Goal: Task Accomplishment & Management: Use online tool/utility

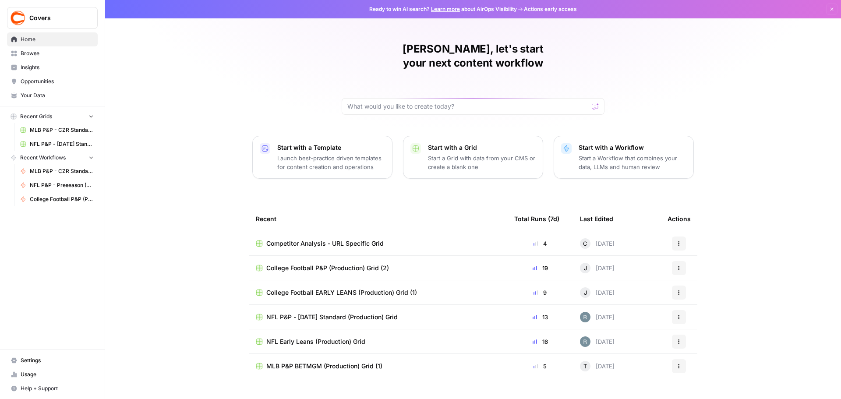
click at [34, 55] on span "Browse" at bounding box center [57, 53] width 73 height 8
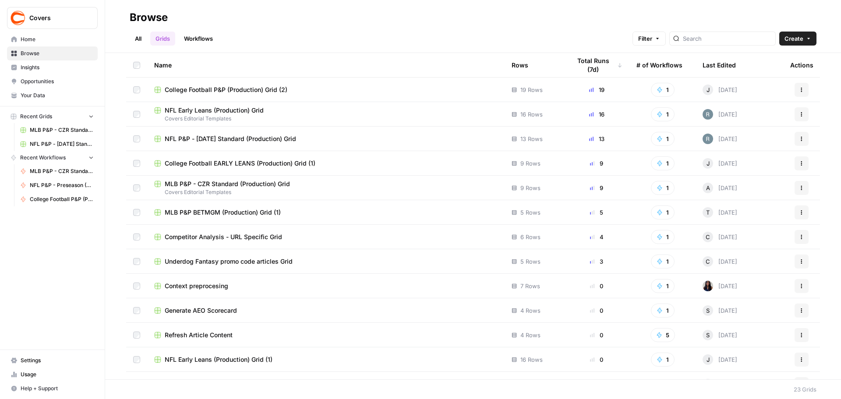
click at [251, 210] on span "MLB P&P BETMGM (Production) Grid (1)" at bounding box center [223, 212] width 116 height 9
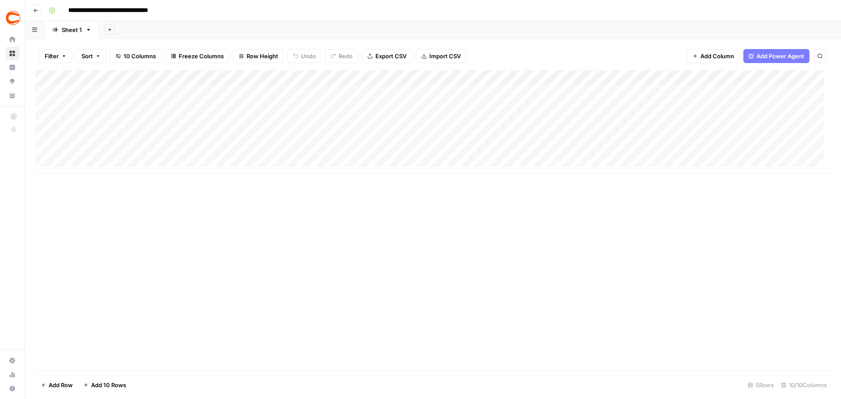
click at [545, 92] on div "Add Column" at bounding box center [432, 121] width 795 height 103
type textarea "*******"
click at [558, 121] on div "Add Column" at bounding box center [432, 121] width 795 height 103
click at [572, 102] on div "Add Column" at bounding box center [432, 121] width 795 height 103
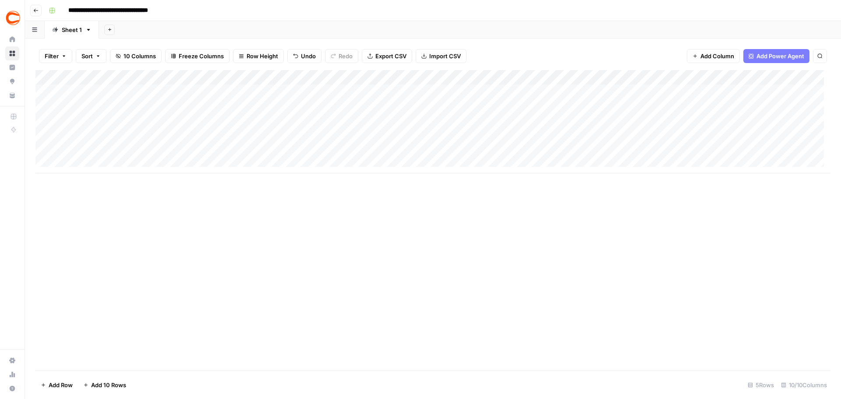
click at [631, 87] on div "Add Column" at bounding box center [432, 121] width 795 height 103
drag, startPoint x: 647, startPoint y: 101, endPoint x: 647, endPoint y: 134, distance: 32.9
click at [647, 134] on div "Add Column" at bounding box center [432, 121] width 795 height 103
click at [666, 92] on div "Add Column" at bounding box center [432, 121] width 795 height 103
click at [660, 90] on div "Add Column" at bounding box center [432, 121] width 795 height 103
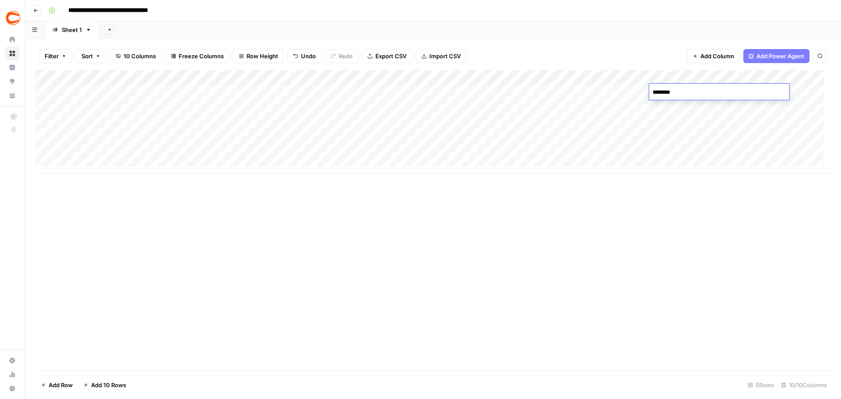
click at [661, 90] on textarea "********" at bounding box center [719, 92] width 140 height 12
click at [661, 94] on textarea "********" at bounding box center [719, 92] width 140 height 12
type textarea "*********"
click at [727, 102] on div "Add Column" at bounding box center [432, 121] width 795 height 103
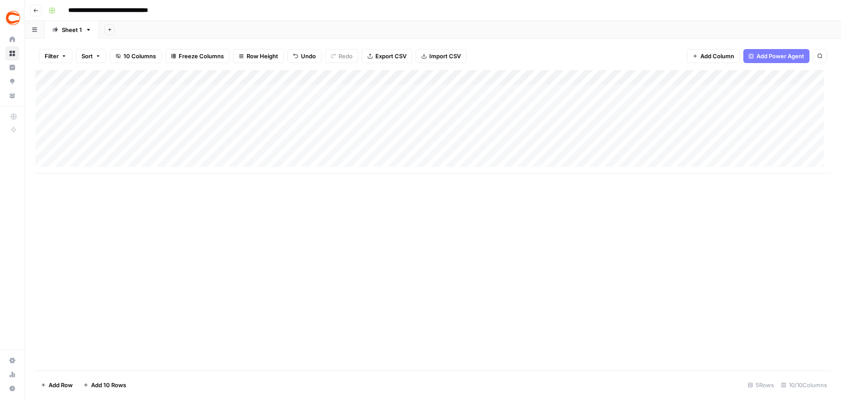
click at [747, 94] on div "Add Column" at bounding box center [432, 121] width 795 height 103
click at [664, 89] on div "Add Column" at bounding box center [432, 121] width 795 height 103
click at [664, 89] on textarea "*********" at bounding box center [719, 92] width 140 height 12
type textarea "*********"
click at [681, 105] on div "Add Column" at bounding box center [432, 121] width 795 height 103
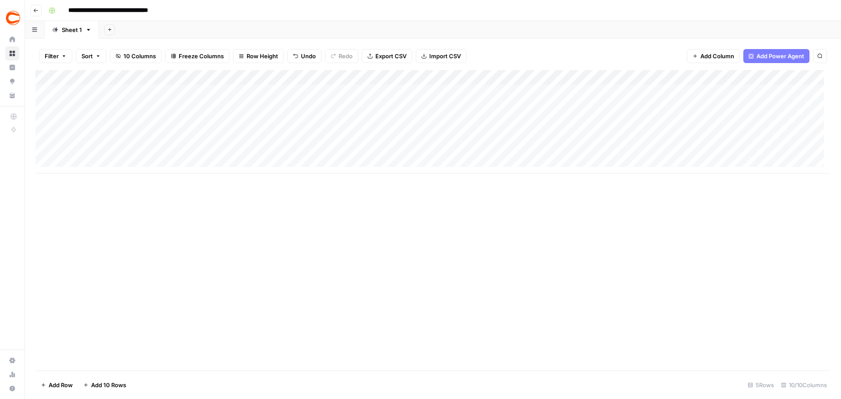
click at [735, 92] on div "Add Column" at bounding box center [432, 121] width 795 height 103
drag, startPoint x: 775, startPoint y: 96, endPoint x: 777, endPoint y: 161, distance: 64.4
click at [777, 161] on div "Add Column" at bounding box center [432, 121] width 795 height 103
click at [423, 91] on div "Add Column" at bounding box center [432, 121] width 795 height 103
click at [432, 92] on div "Add Column" at bounding box center [432, 121] width 795 height 103
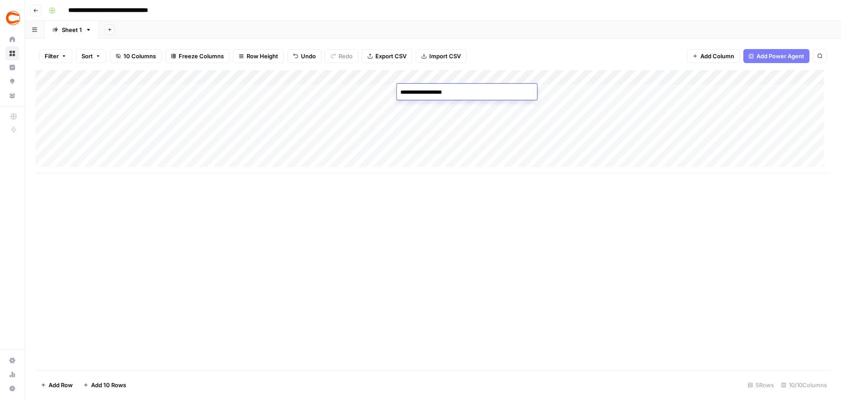
click at [432, 92] on textarea "**********" at bounding box center [467, 92] width 140 height 12
click at [430, 92] on textarea "**********" at bounding box center [467, 92] width 140 height 12
type textarea "**********"
click at [455, 103] on div "Add Column" at bounding box center [432, 121] width 795 height 103
click at [485, 92] on div "Add Column" at bounding box center [432, 121] width 795 height 103
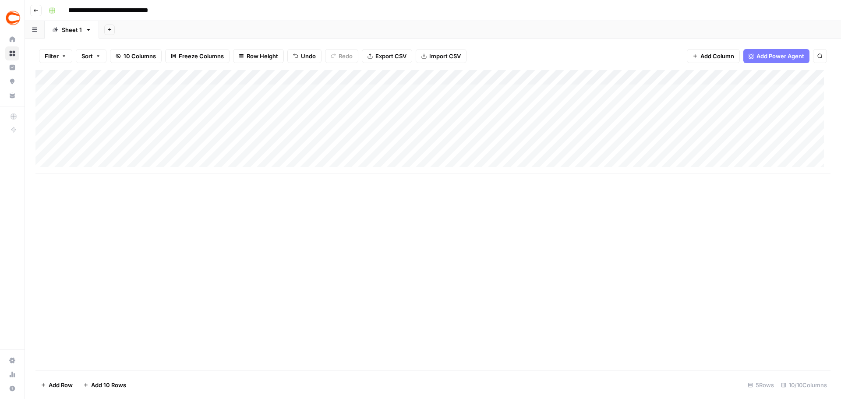
drag, startPoint x: 523, startPoint y: 99, endPoint x: 520, endPoint y: 156, distance: 57.9
click at [520, 156] on div "Add Column" at bounding box center [432, 121] width 795 height 103
click at [337, 91] on div "Add Column" at bounding box center [432, 121] width 795 height 103
click at [339, 103] on div "Add Column" at bounding box center [432, 121] width 795 height 103
click at [339, 119] on div "Add Column" at bounding box center [432, 121] width 795 height 103
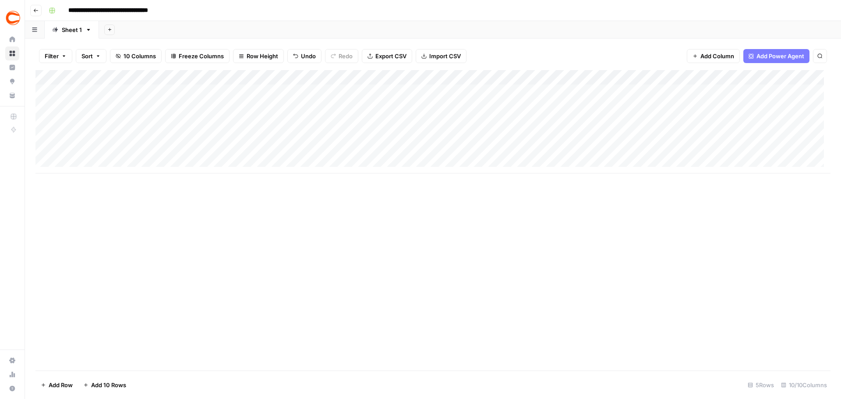
click at [338, 134] on div "Add Column" at bounding box center [432, 121] width 795 height 103
click at [573, 132] on div "Add Column" at bounding box center [432, 121] width 795 height 103
drag, startPoint x: 649, startPoint y: 142, endPoint x: 650, endPoint y: 154, distance: 12.3
click at [650, 154] on div "Add Column" at bounding box center [432, 121] width 795 height 103
click at [807, 92] on div "Add Column" at bounding box center [432, 121] width 795 height 103
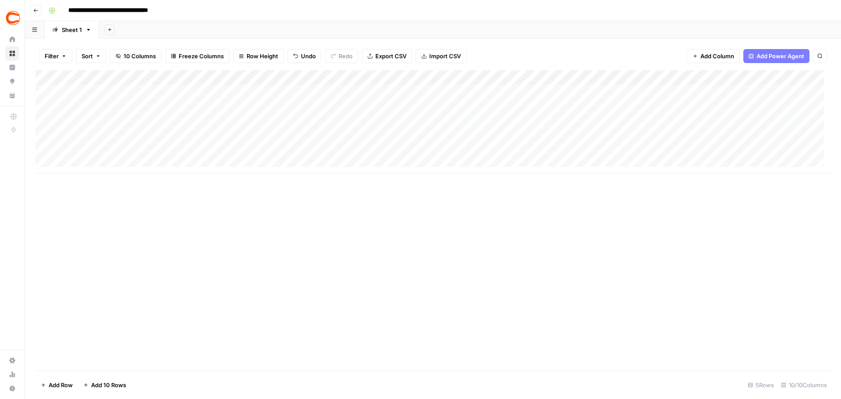
click at [805, 104] on div "Add Column" at bounding box center [432, 121] width 795 height 103
click at [802, 121] on div "Add Column" at bounding box center [432, 121] width 795 height 103
click at [804, 136] on div "Add Column" at bounding box center [432, 121] width 795 height 103
click at [116, 87] on div "Add Column" at bounding box center [432, 121] width 795 height 103
click at [206, 93] on div "Add Column" at bounding box center [432, 121] width 795 height 103
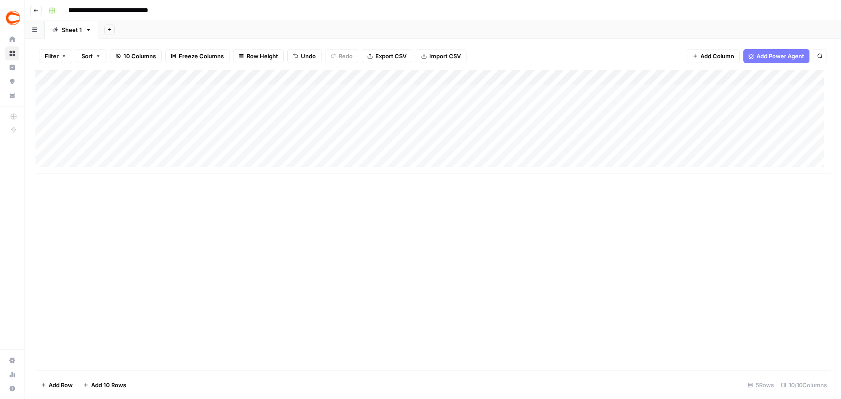
click at [152, 101] on div "Add Column" at bounding box center [432, 121] width 795 height 103
click at [207, 104] on div "Add Column" at bounding box center [432, 121] width 795 height 103
click at [107, 122] on div "Add Column" at bounding box center [432, 121] width 795 height 103
click at [224, 123] on div "Add Column" at bounding box center [432, 121] width 795 height 103
click at [138, 134] on div "Add Column" at bounding box center [432, 121] width 795 height 103
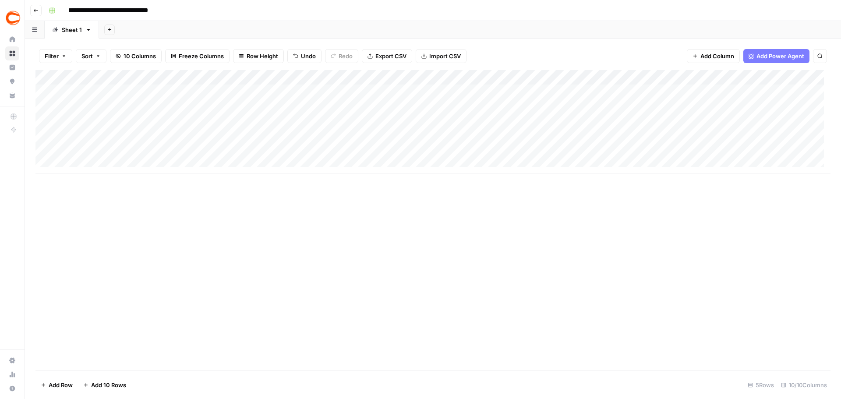
click at [219, 135] on div "Add Column" at bounding box center [432, 121] width 795 height 103
click at [154, 89] on div "Add Column" at bounding box center [432, 121] width 795 height 103
type textarea "******"
type textarea "****"
click at [815, 95] on div "Add Column" at bounding box center [432, 121] width 795 height 103
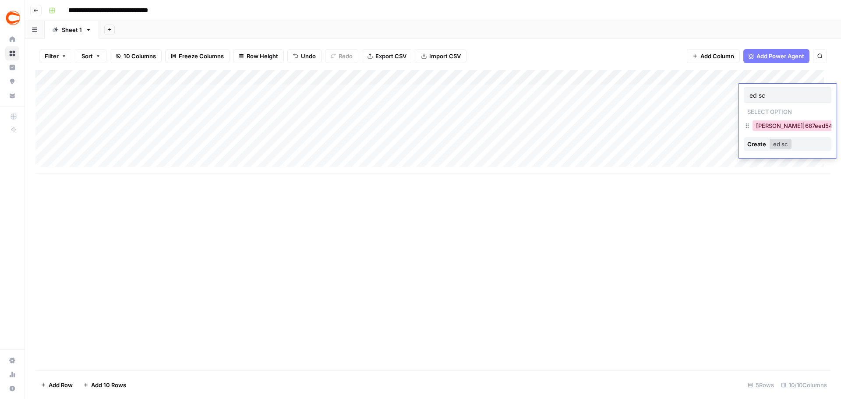
type input "ed sc"
click at [776, 125] on button "[PERSON_NAME]|687eed54-692e-4d39-a838-45e92204d857" at bounding box center [842, 125] width 179 height 11
click at [110, 103] on div "Add Column" at bounding box center [432, 121] width 795 height 103
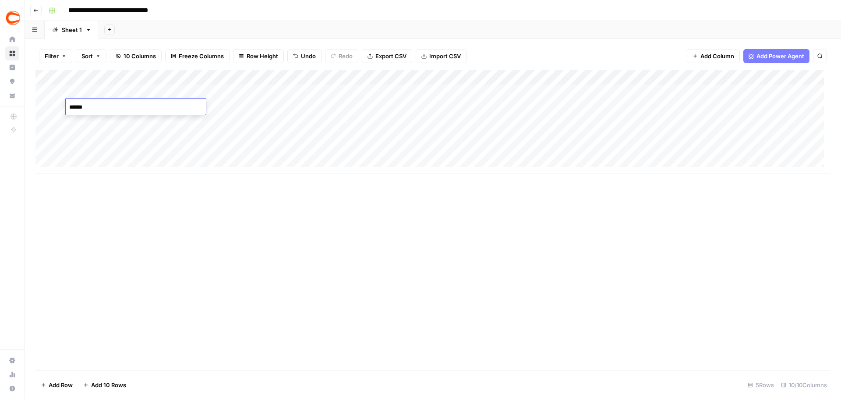
type textarea "*******"
type textarea "*****"
click at [102, 117] on div "Add Column" at bounding box center [432, 121] width 795 height 103
type textarea "*******"
type textarea "*"
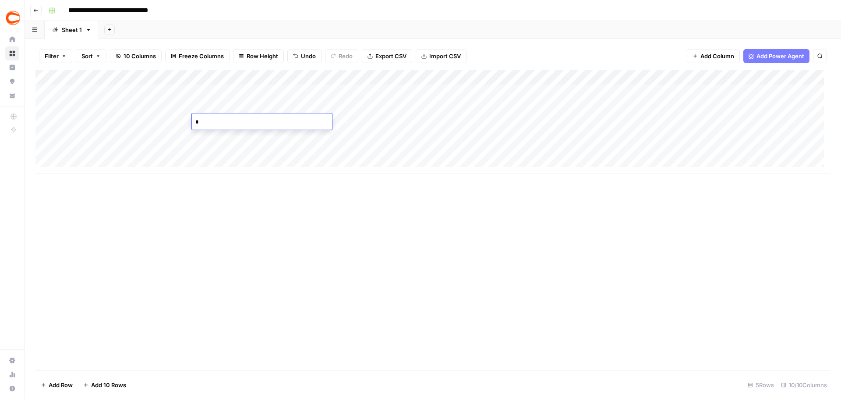
click at [799, 105] on div "Add Column" at bounding box center [432, 121] width 795 height 103
click at [778, 109] on input "hatf" at bounding box center [787, 110] width 76 height 8
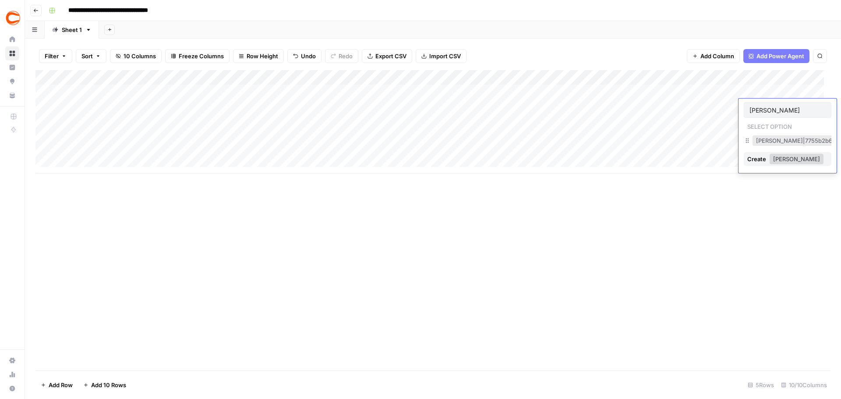
type input "[PERSON_NAME]"
click at [762, 139] on button "[PERSON_NAME]|7755b2b6-1794-4b5d-a818-5dbf8e00acc6" at bounding box center [839, 140] width 173 height 11
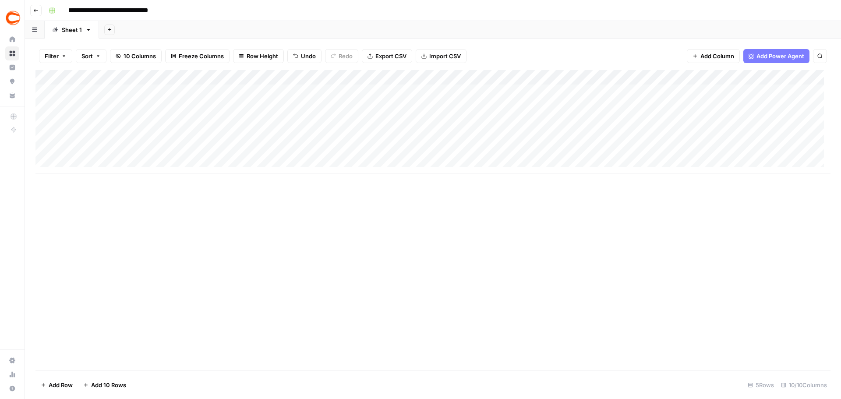
click at [807, 121] on div "Add Column" at bounding box center [432, 121] width 795 height 103
type input "cord"
click at [763, 159] on button "[PERSON_NAME]|2538925a-6c1c-4ca4-b942-657db71e6323" at bounding box center [840, 155] width 175 height 11
click at [93, 138] on div "Add Column" at bounding box center [432, 121] width 795 height 103
type textarea "********"
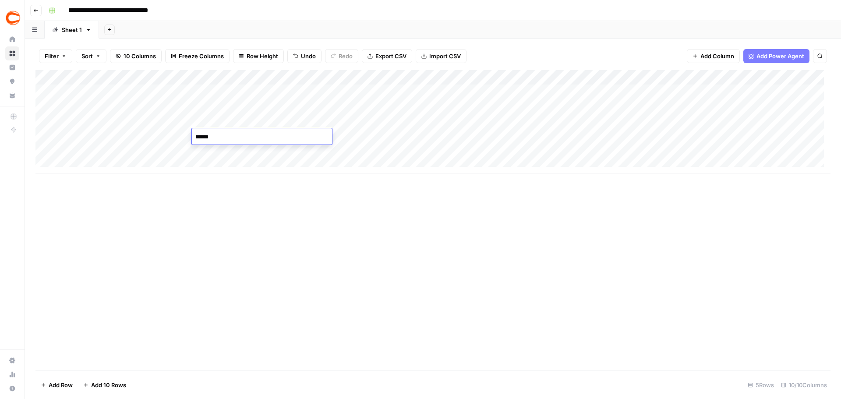
type textarea "*******"
click at [97, 147] on div "Add Column" at bounding box center [432, 121] width 795 height 103
type textarea "*********"
type textarea "*"
click at [814, 138] on div "Add Column" at bounding box center [432, 121] width 795 height 103
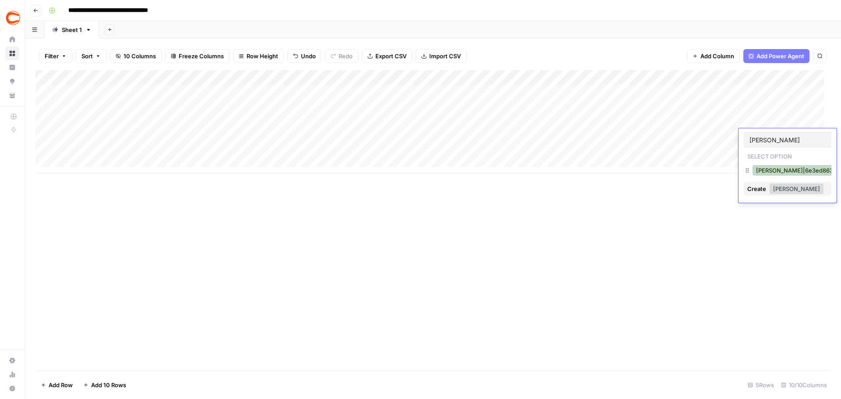
type input "[PERSON_NAME]"
click at [766, 168] on button "[PERSON_NAME]|6e3ed863-ef38-44ac-aa39-22f1e10afc61" at bounding box center [838, 170] width 170 height 11
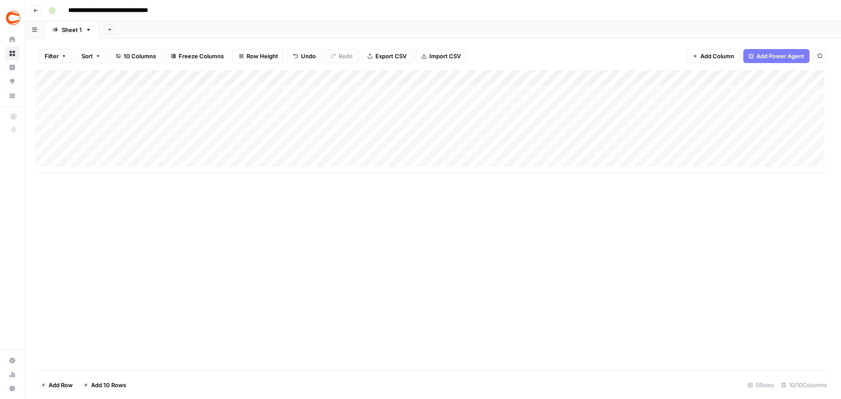
click at [792, 149] on div "Add Column" at bounding box center [432, 121] width 795 height 103
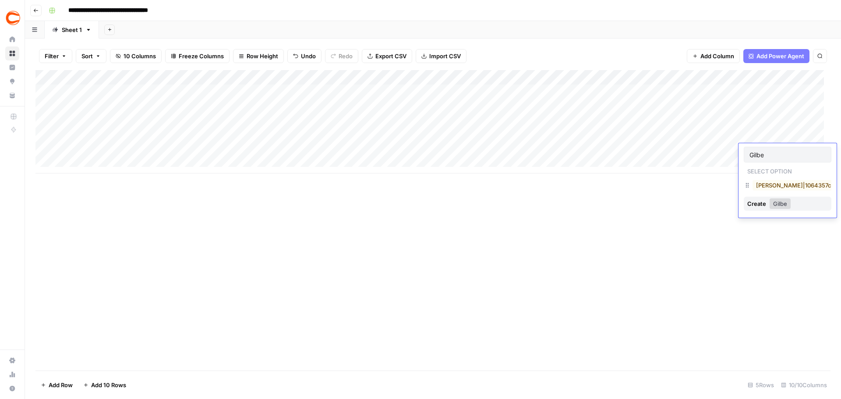
type input "[PERSON_NAME]"
click at [791, 180] on div "[PERSON_NAME]|1064357c-da40-4271-84c5-a2d19f553437" at bounding box center [839, 185] width 177 height 12
click at [791, 186] on button "[PERSON_NAME]|1064357c-da40-4271-84c5-a2d19f553437" at bounding box center [839, 185] width 173 height 11
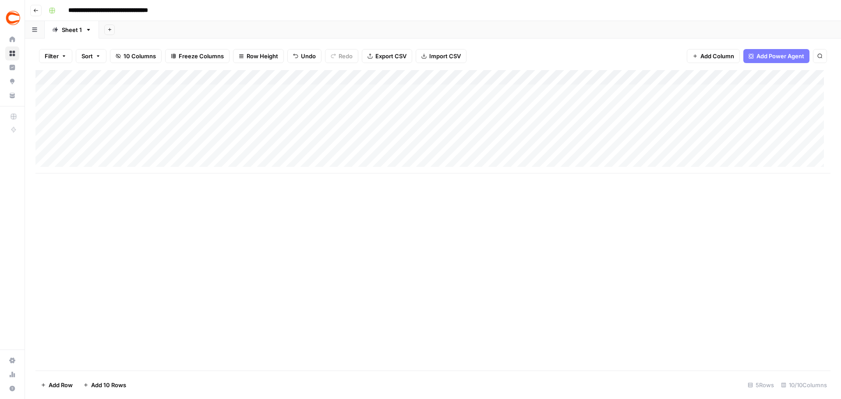
click at [256, 150] on div "Add Column" at bounding box center [432, 121] width 795 height 103
click at [217, 119] on div "Add Column" at bounding box center [432, 121] width 795 height 103
type textarea "******"
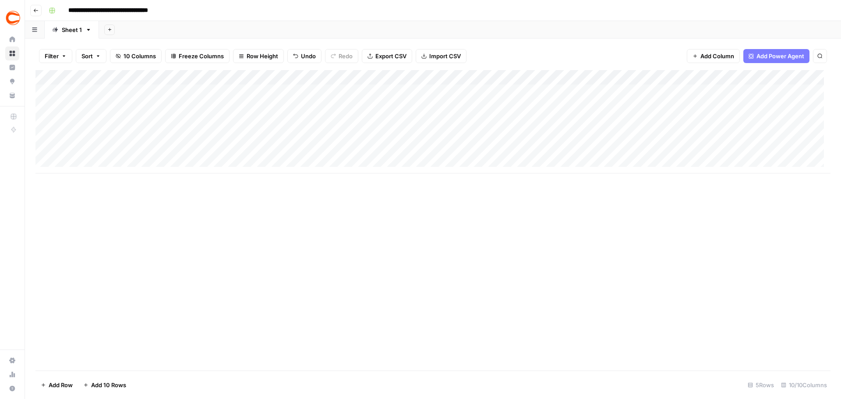
click at [219, 146] on div "Add Column" at bounding box center [432, 121] width 795 height 103
type textarea "******"
click at [255, 205] on div "Add Column" at bounding box center [432, 220] width 795 height 300
click at [306, 187] on div "Add Column" at bounding box center [432, 220] width 795 height 300
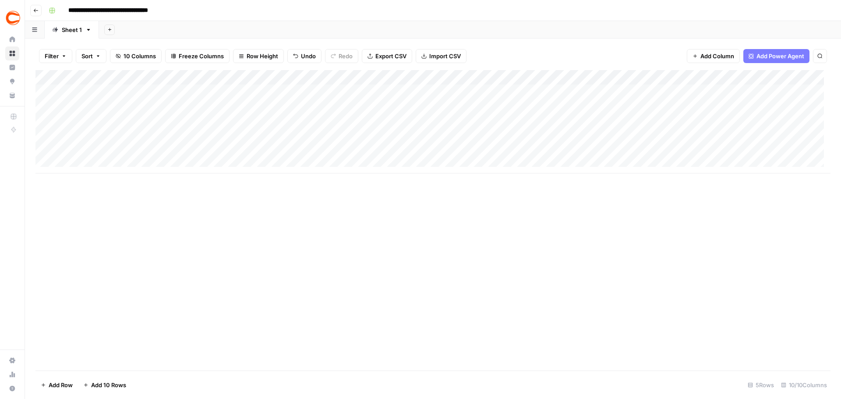
click at [336, 149] on div "Add Column" at bounding box center [432, 121] width 795 height 103
click at [369, 93] on div "Add Column" at bounding box center [432, 121] width 795 height 103
click at [354, 110] on div "Add Column" at bounding box center [432, 121] width 795 height 103
click at [354, 124] on div "Add Column" at bounding box center [432, 121] width 795 height 103
click at [345, 139] on div "Add Column" at bounding box center [432, 121] width 795 height 103
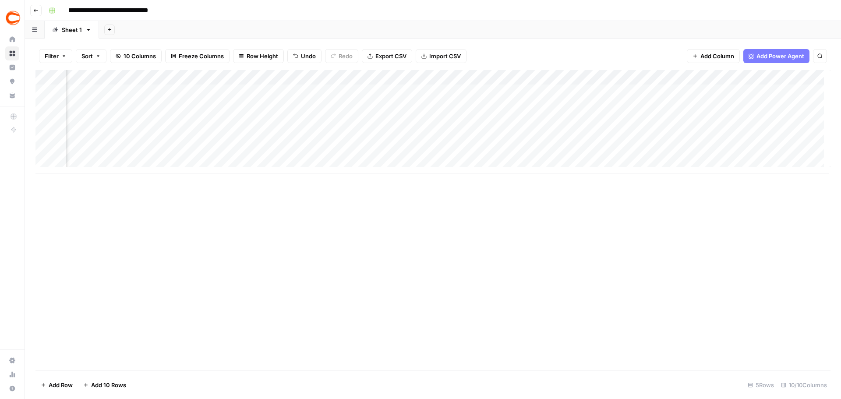
scroll to position [0, 316]
click at [558, 136] on div "Add Column" at bounding box center [432, 121] width 795 height 103
drag, startPoint x: 616, startPoint y: 142, endPoint x: 616, endPoint y: 153, distance: 11.0
click at [616, 153] on div "Add Column" at bounding box center [432, 121] width 795 height 103
click at [736, 79] on div "Add Column" at bounding box center [432, 121] width 795 height 103
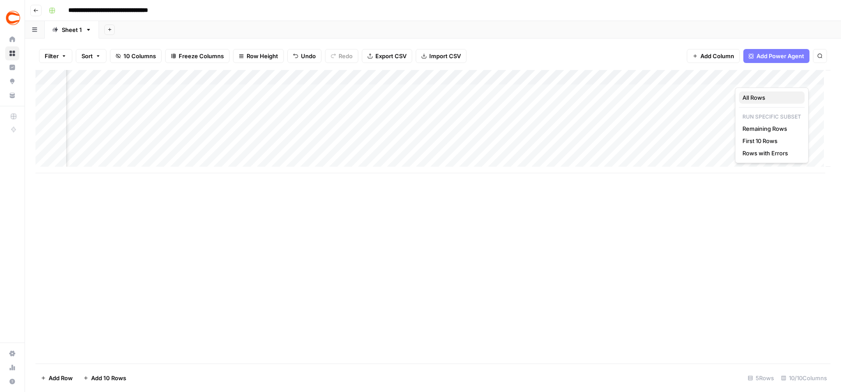
click at [746, 97] on span "All Rows" at bounding box center [769, 97] width 55 height 9
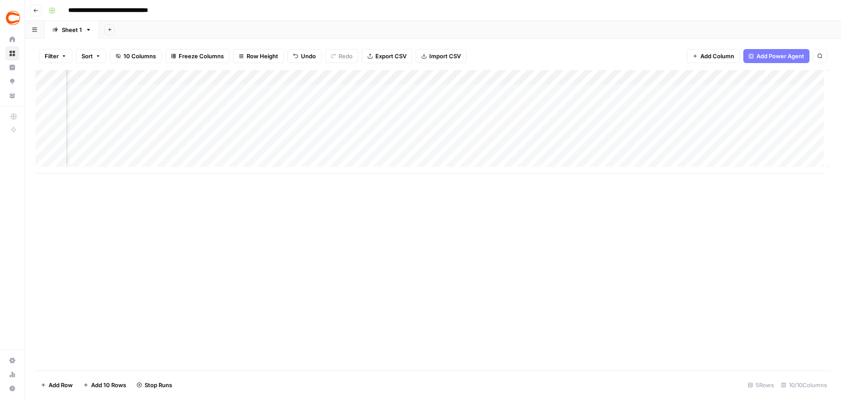
scroll to position [0, 366]
click at [763, 91] on div "Add Column" at bounding box center [432, 121] width 795 height 103
click at [768, 91] on div "Add Column" at bounding box center [432, 121] width 795 height 103
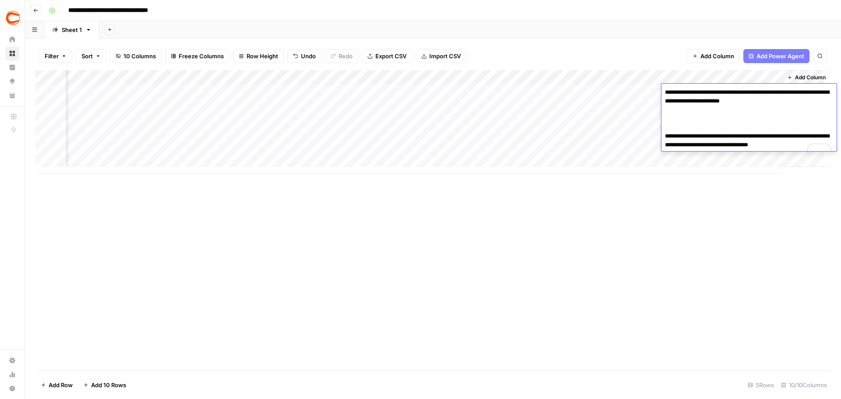
drag, startPoint x: 800, startPoint y: 102, endPoint x: 782, endPoint y: 104, distance: 17.7
click at [782, 104] on textarea "**********" at bounding box center [748, 123] width 175 height 74
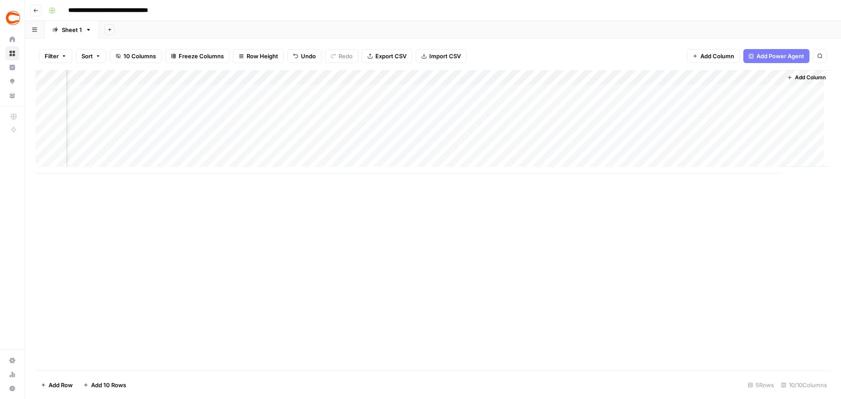
click at [657, 196] on div "Add Column" at bounding box center [432, 220] width 795 height 300
click at [744, 106] on div "Add Column" at bounding box center [432, 121] width 795 height 103
click at [771, 106] on div "Add Column" at bounding box center [432, 121] width 795 height 103
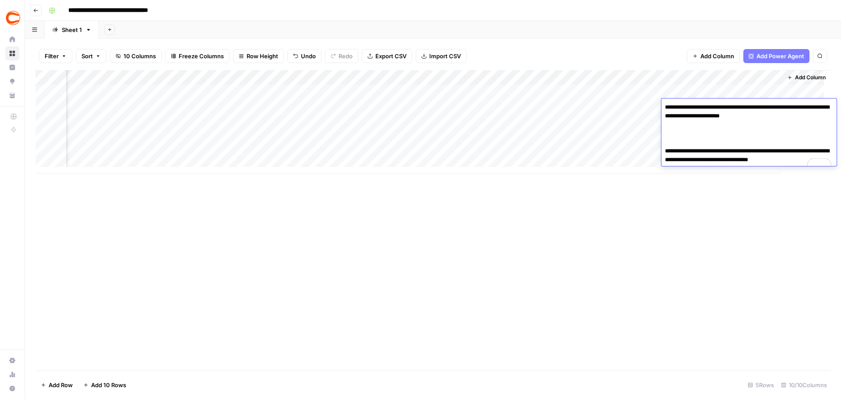
drag, startPoint x: 801, startPoint y: 114, endPoint x: 782, endPoint y: 113, distance: 18.8
click at [782, 113] on textarea "**********" at bounding box center [748, 138] width 175 height 74
click at [717, 227] on div "Add Column" at bounding box center [432, 220] width 795 height 300
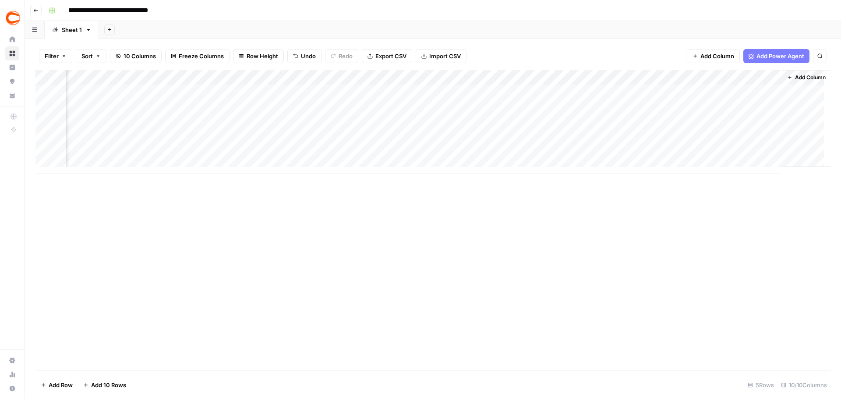
click at [765, 123] on div "Add Column" at bounding box center [432, 121] width 795 height 103
click at [770, 119] on div "Add Column" at bounding box center [432, 121] width 795 height 103
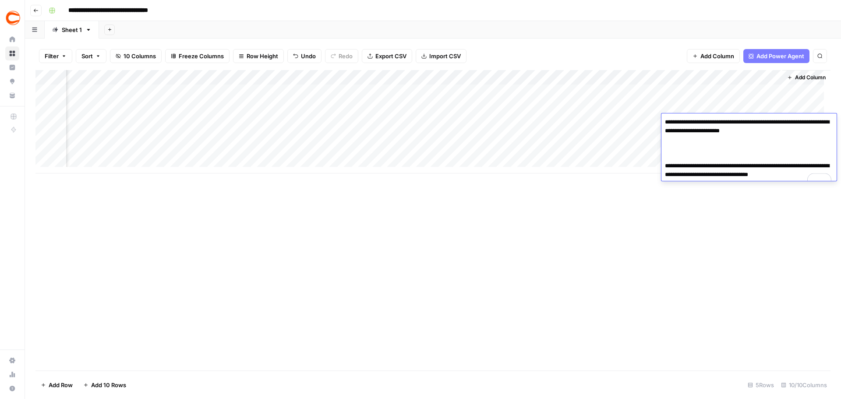
drag, startPoint x: 799, startPoint y: 132, endPoint x: 782, endPoint y: 130, distance: 17.7
click at [782, 130] on textarea "**********" at bounding box center [748, 153] width 175 height 74
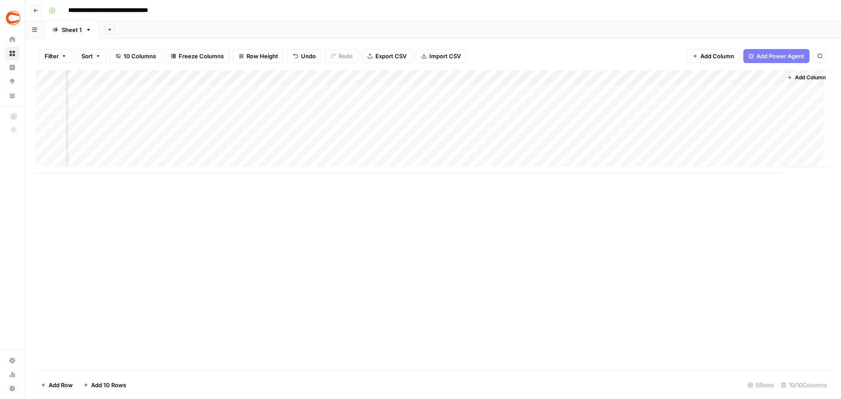
click at [797, 250] on div "Add Column" at bounding box center [432, 220] width 795 height 300
click at [767, 138] on div "Add Column" at bounding box center [432, 121] width 795 height 103
click at [772, 135] on div "Add Column" at bounding box center [432, 121] width 795 height 103
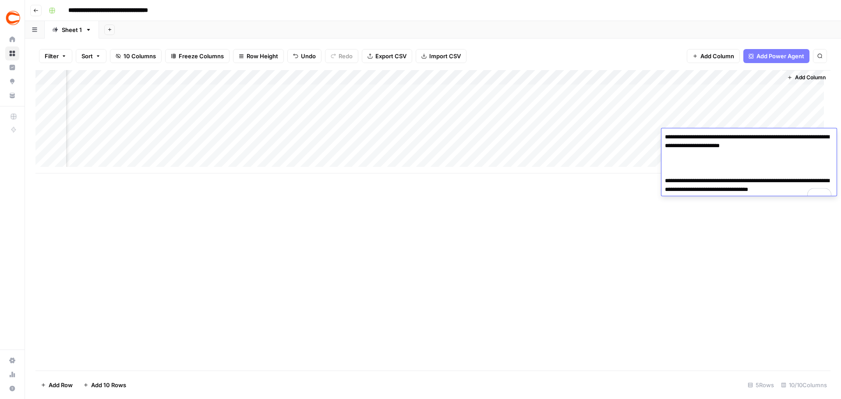
drag, startPoint x: 790, startPoint y: 144, endPoint x: 782, endPoint y: 144, distance: 7.9
click at [782, 144] on textarea "**********" at bounding box center [748, 168] width 175 height 74
click at [672, 236] on div "Add Column" at bounding box center [432, 220] width 795 height 300
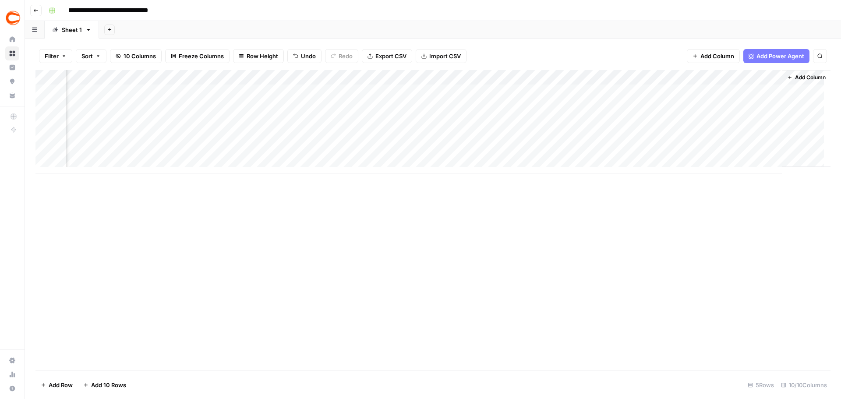
click at [770, 153] on div "Add Column" at bounding box center [432, 121] width 795 height 103
click at [764, 151] on div "Add Column" at bounding box center [432, 121] width 795 height 103
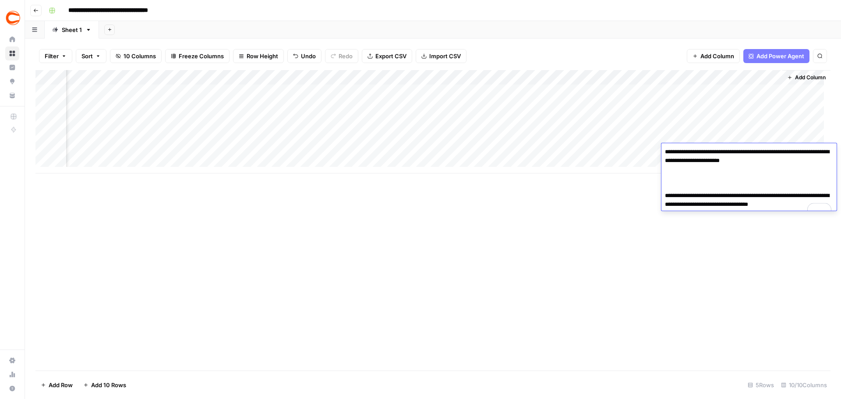
drag, startPoint x: 800, startPoint y: 162, endPoint x: 736, endPoint y: 171, distance: 64.6
click at [782, 160] on textarea "**********" at bounding box center [748, 183] width 175 height 74
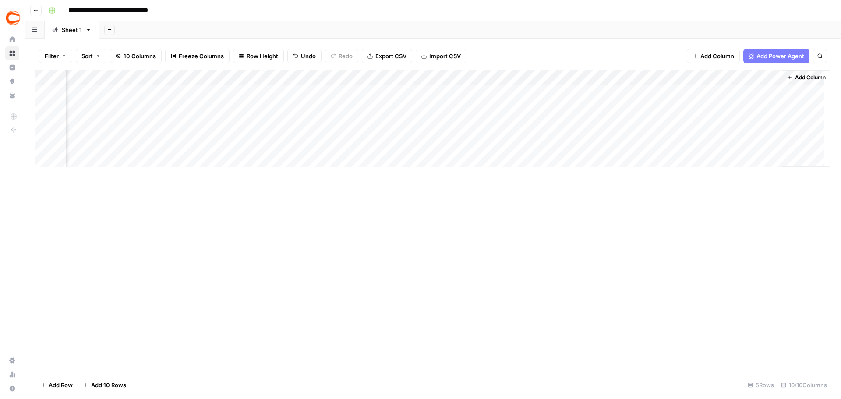
scroll to position [0, 276]
